Goal: Information Seeking & Learning: Learn about a topic

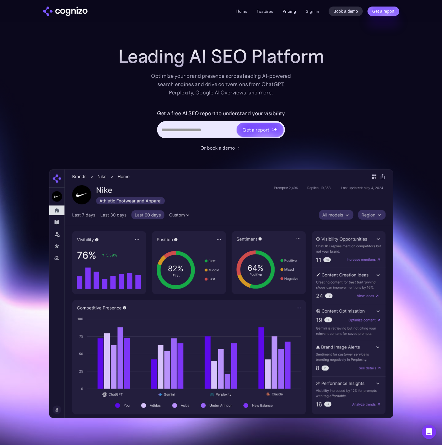
click at [293, 10] on link "Pricing" at bounding box center [289, 11] width 14 height 5
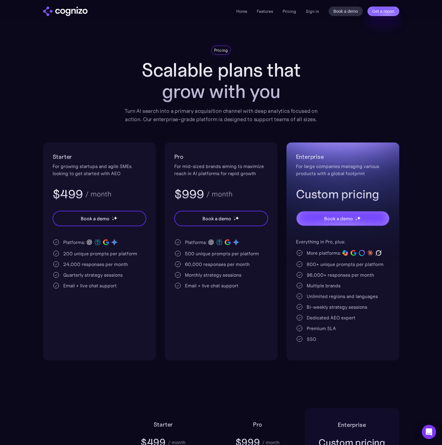
click at [159, 163] on div "Starter For growing startups and agile SMEs looking to get started with AEO $49…" at bounding box center [221, 251] width 356 height 218
click at [265, 12] on link "Features" at bounding box center [265, 11] width 16 height 5
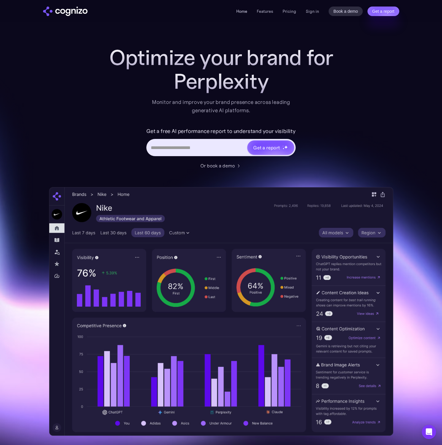
click at [244, 12] on link "Home" at bounding box center [241, 11] width 11 height 5
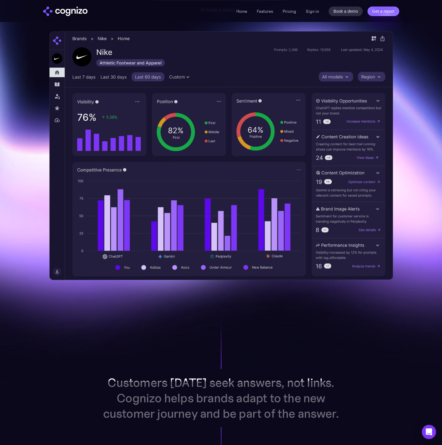
scroll to position [125, 0]
